Goal: Task Accomplishment & Management: Manage account settings

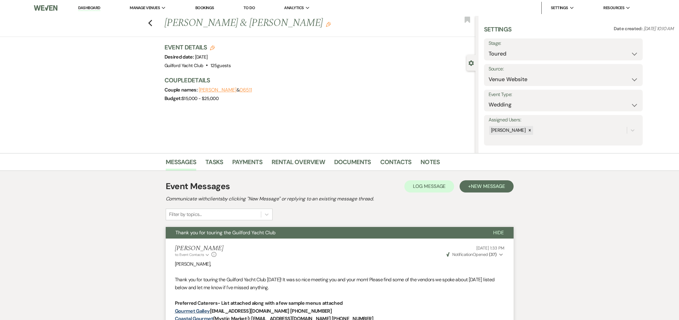
select select "5"
click at [151, 23] on icon "Previous" at bounding box center [150, 23] width 5 height 7
select select "5"
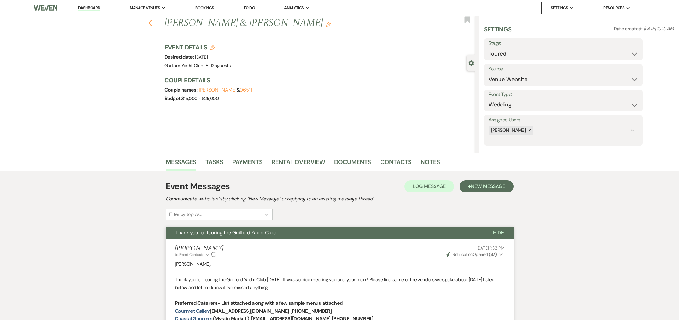
select select "5"
